Goal: Information Seeking & Learning: Learn about a topic

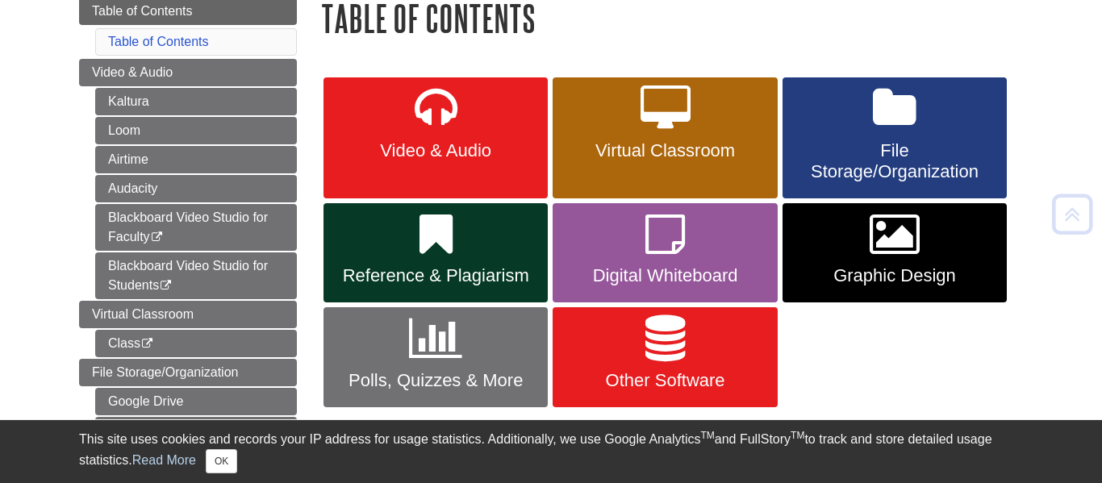
scroll to position [203, 0]
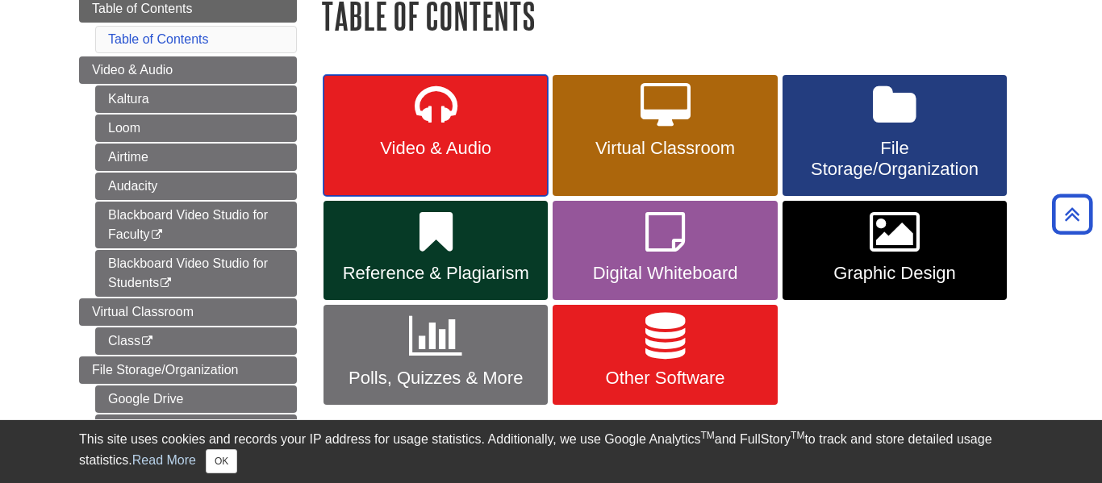
click at [491, 122] on link "Video & Audio" at bounding box center [436, 135] width 224 height 121
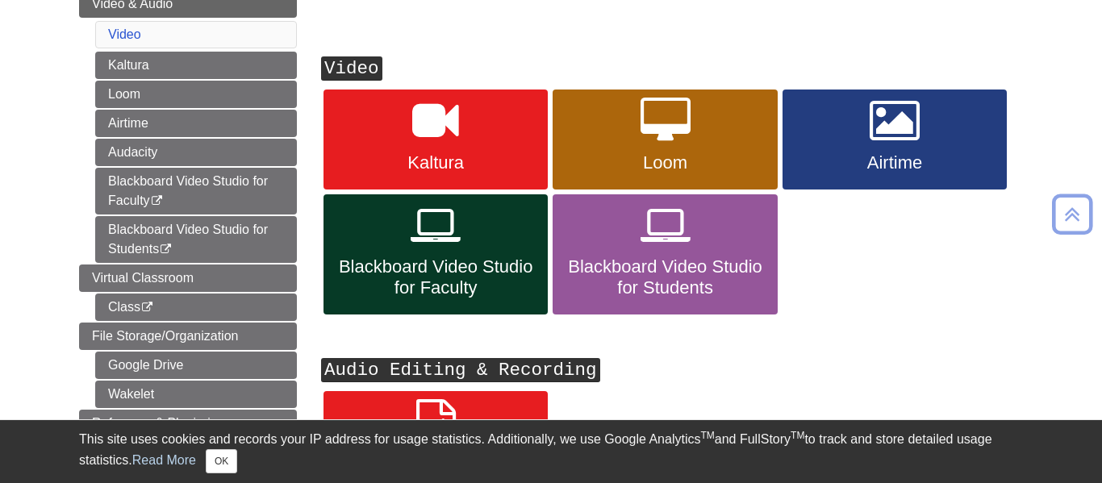
scroll to position [239, 0]
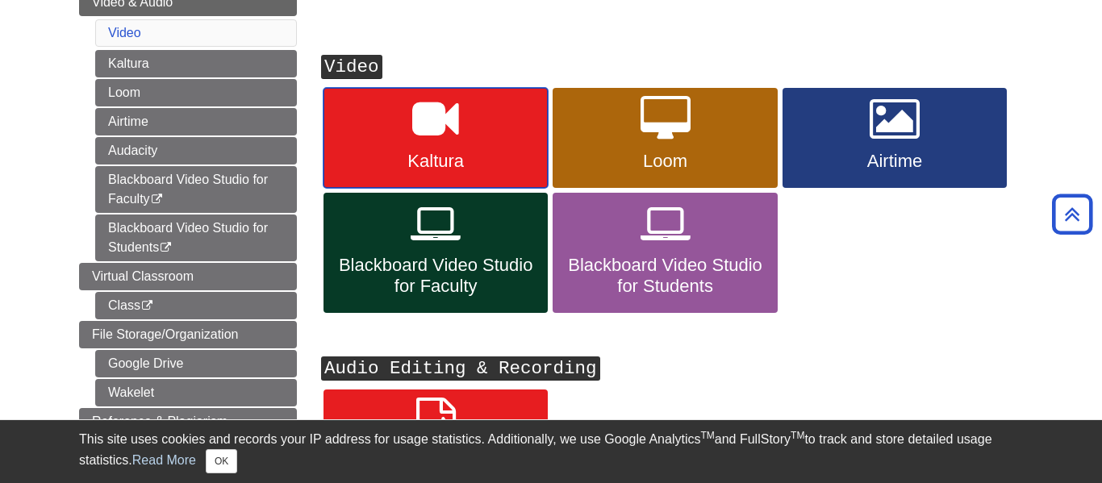
click at [468, 148] on link "Kaltura" at bounding box center [436, 138] width 224 height 100
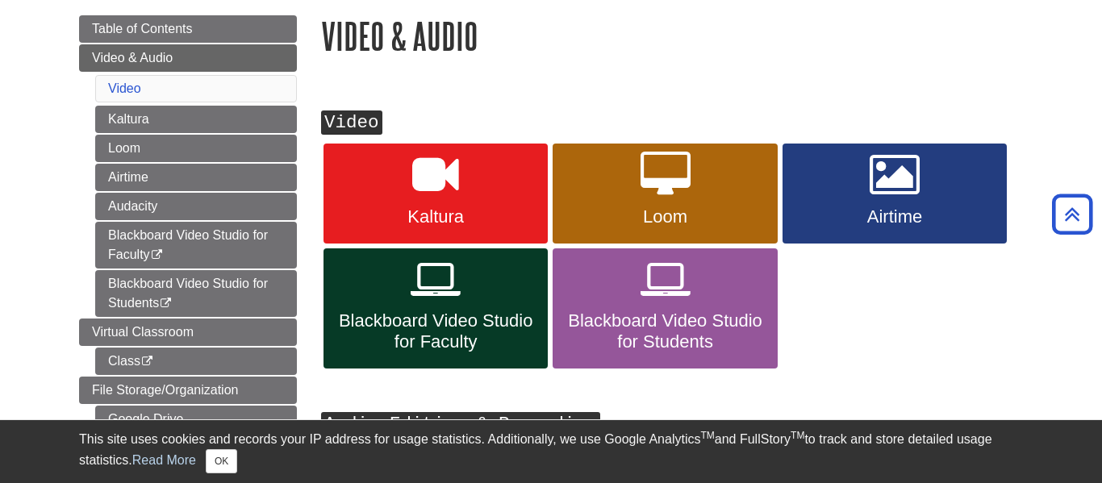
scroll to position [182, 0]
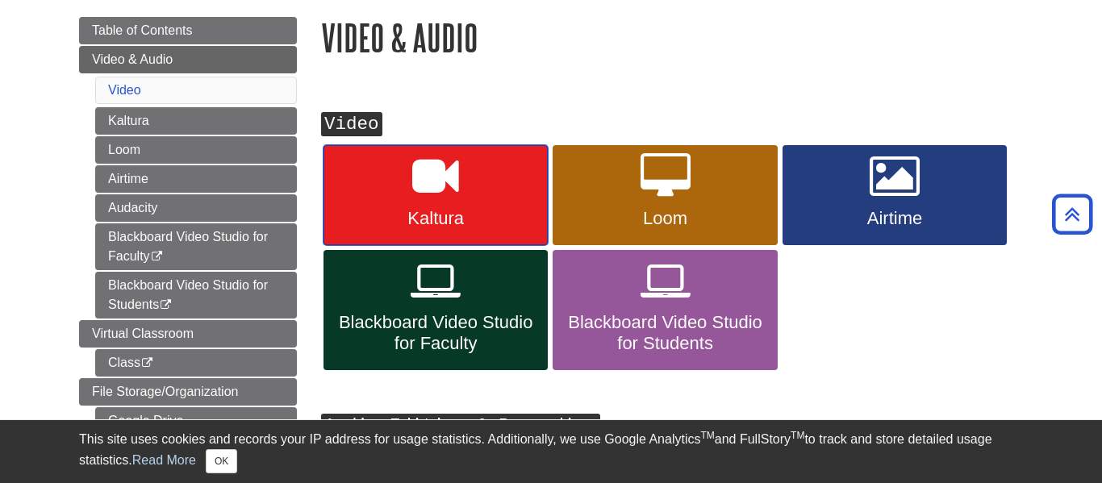
click at [347, 197] on link "Kaltura" at bounding box center [436, 195] width 224 height 100
click at [432, 211] on span "Kaltura" at bounding box center [436, 218] width 200 height 21
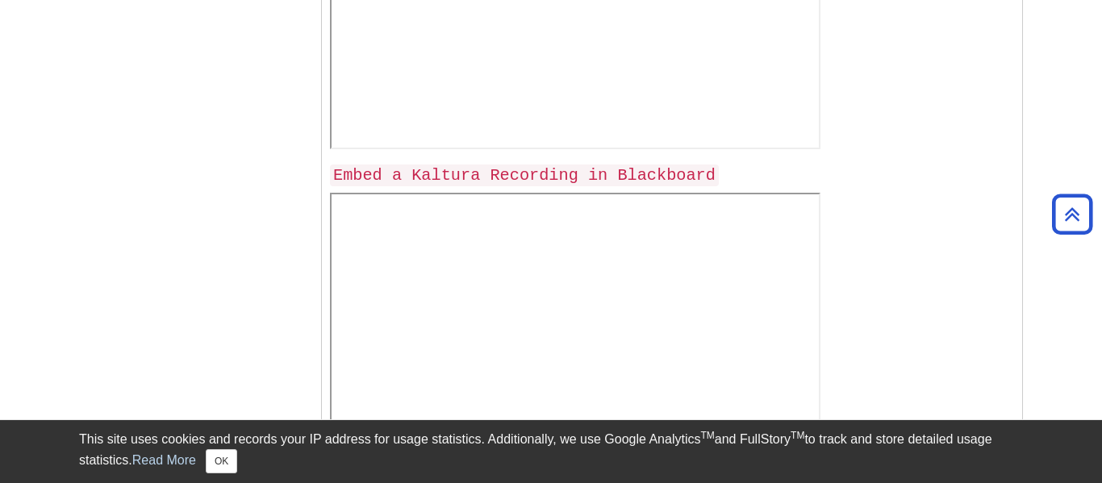
scroll to position [2106, 0]
